Goal: Navigation & Orientation: Find specific page/section

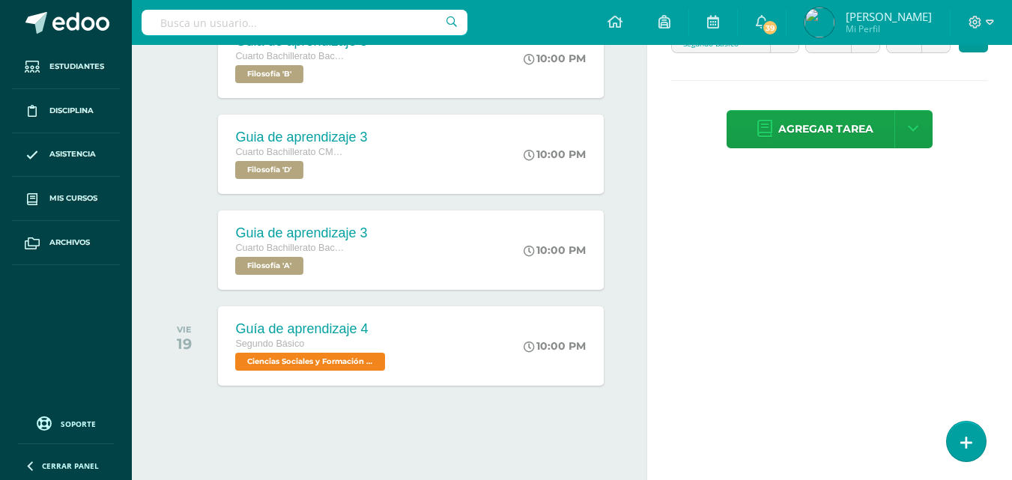
scroll to position [10835, 0]
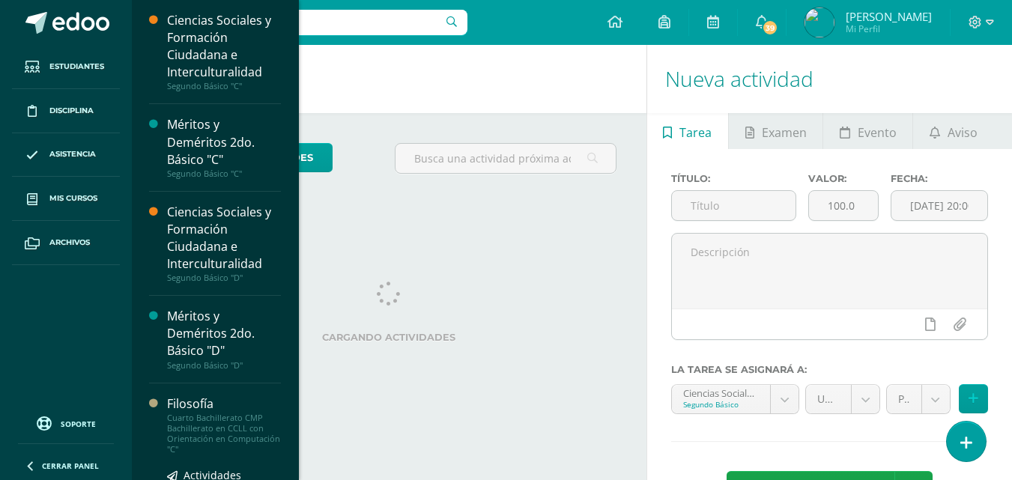
click at [213, 405] on div "Filosofía" at bounding box center [224, 403] width 114 height 17
